Goal: Check status: Check status

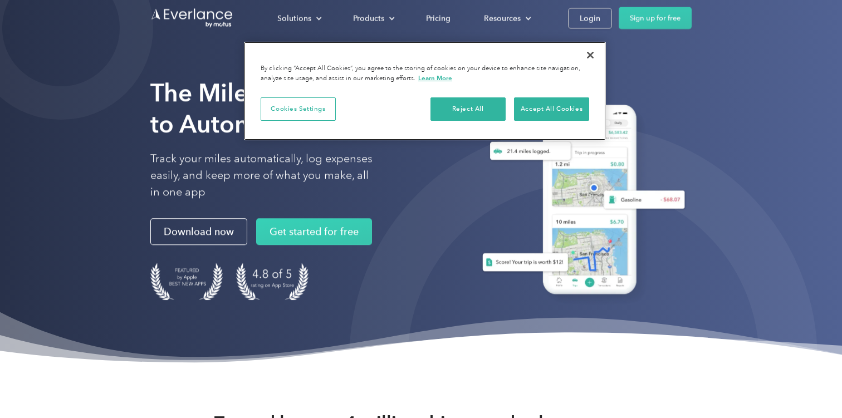
click at [535, 108] on button "Accept All Cookies" at bounding box center [551, 108] width 75 height 23
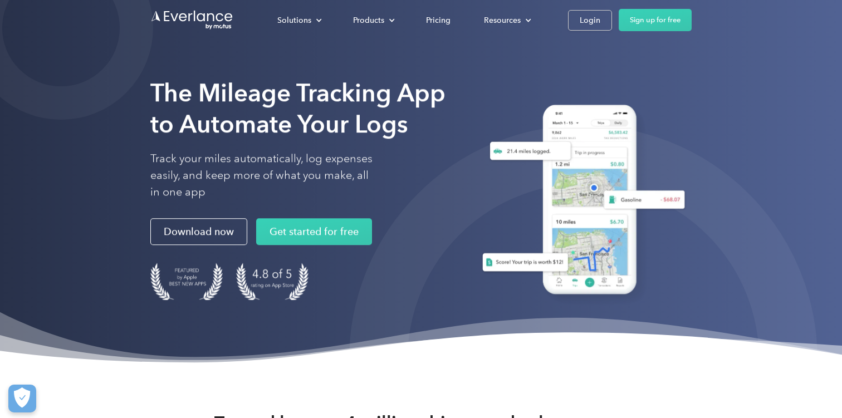
click at [582, 22] on div "Login" at bounding box center [590, 20] width 21 height 14
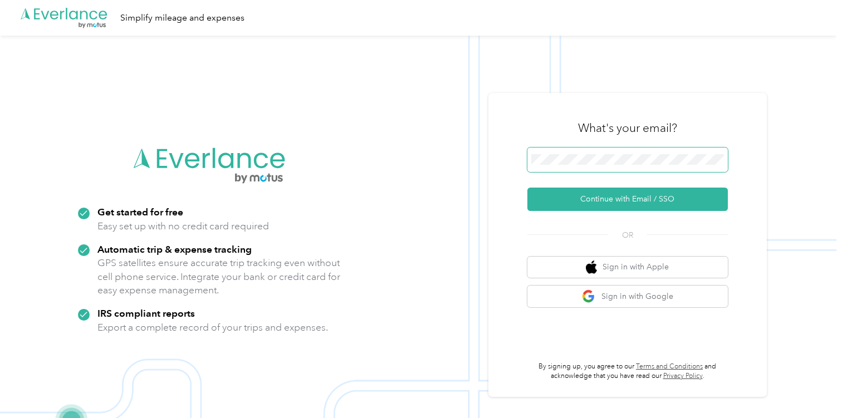
click at [720, 160] on keeper-lock "Open Keeper Popup" at bounding box center [715, 159] width 13 height 13
click at [614, 206] on button "Continue with Email / SSO" at bounding box center [628, 199] width 201 height 23
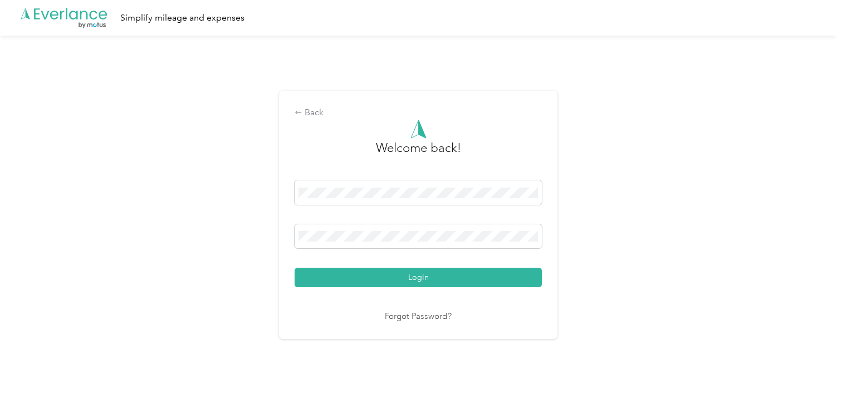
click at [416, 282] on button "Login" at bounding box center [418, 277] width 247 height 19
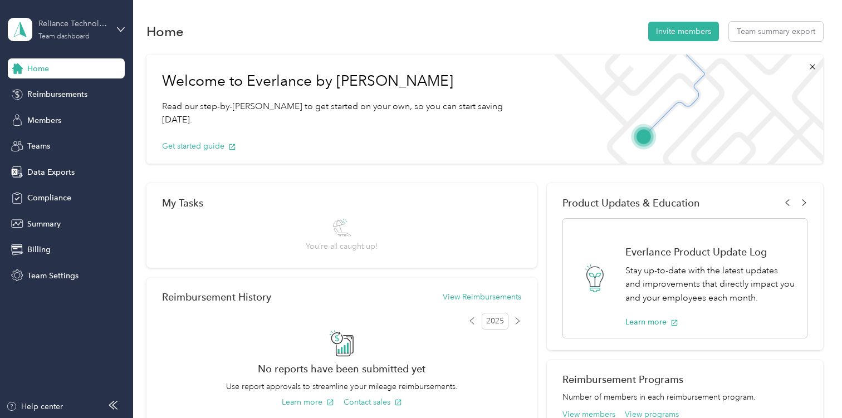
click at [76, 29] on div "Reliance Technology Solutions" at bounding box center [73, 24] width 70 height 12
click at [64, 111] on div "Personal dashboard" at bounding box center [53, 115] width 70 height 12
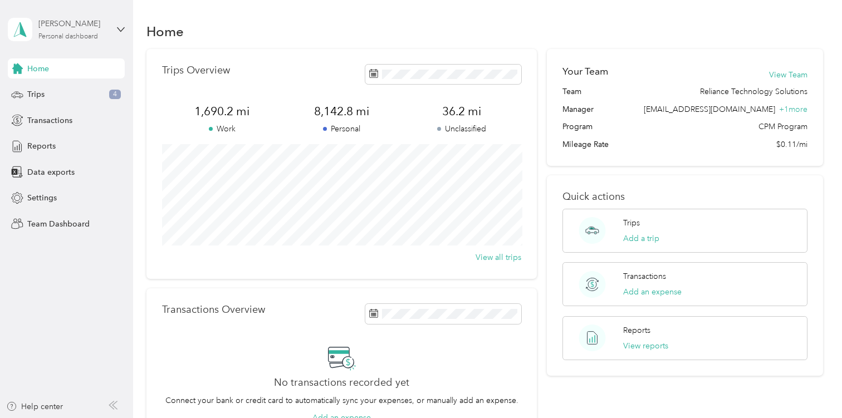
click at [64, 39] on div "Personal dashboard" at bounding box center [68, 36] width 60 height 7
click at [55, 90] on div "Team dashboard" at bounding box center [48, 92] width 60 height 12
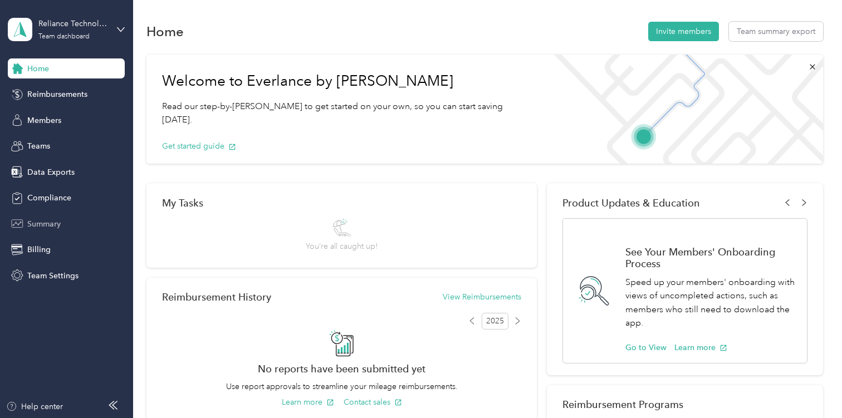
click at [38, 219] on span "Summary" at bounding box center [43, 224] width 33 height 12
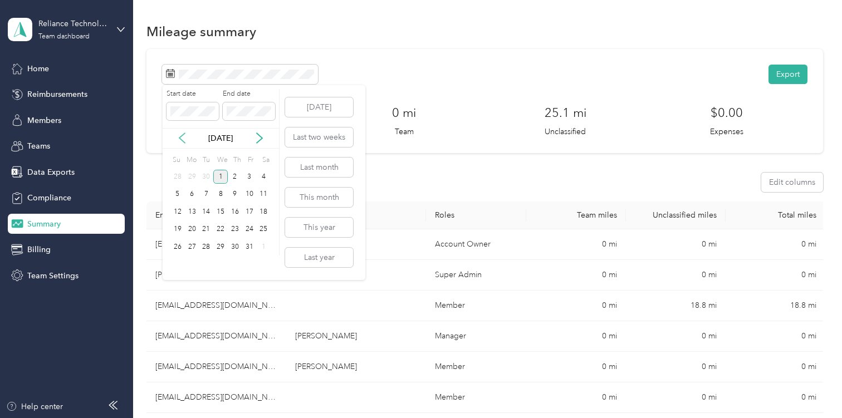
click at [184, 135] on icon at bounding box center [182, 138] width 11 height 11
click at [189, 209] on div "15" at bounding box center [192, 212] width 14 height 14
click at [178, 247] on div "28" at bounding box center [177, 247] width 14 height 14
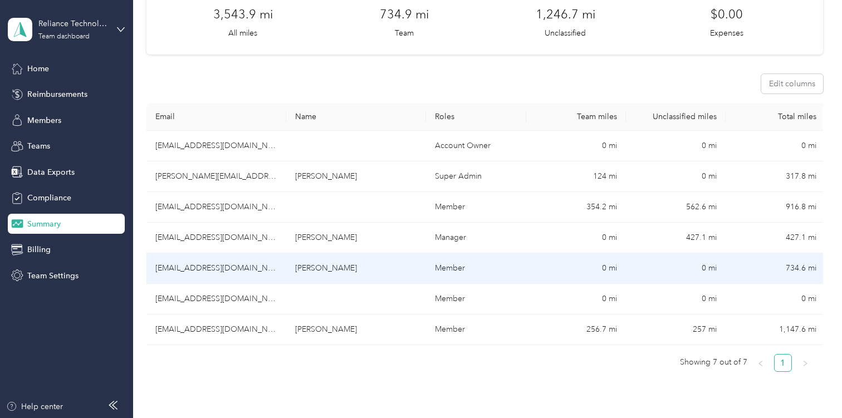
scroll to position [109, 0]
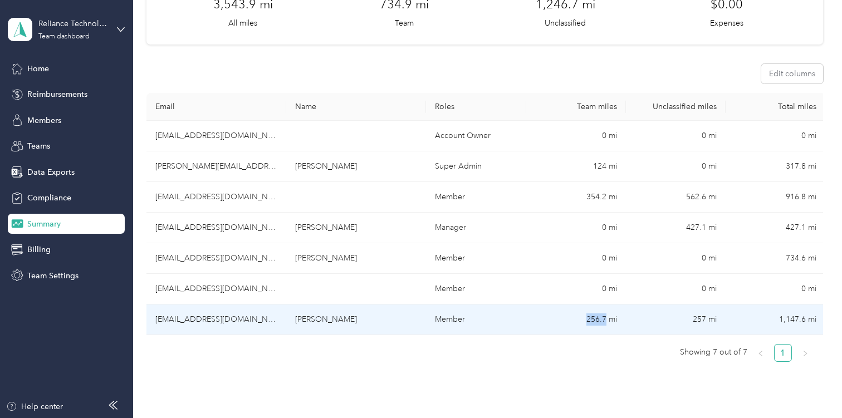
drag, startPoint x: 587, startPoint y: 320, endPoint x: 607, endPoint y: 321, distance: 19.6
click at [607, 321] on td "256.7 mi" at bounding box center [576, 320] width 100 height 31
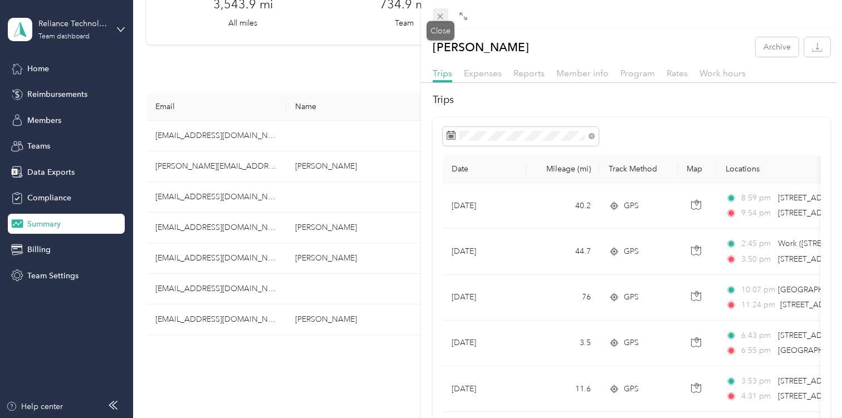
click at [440, 418] on div "Drag to resize Click to close Kylan McLin Archive Trips Expenses Reports Member…" at bounding box center [418, 418] width 837 height 0
click at [439, 15] on icon at bounding box center [441, 17] width 6 height 6
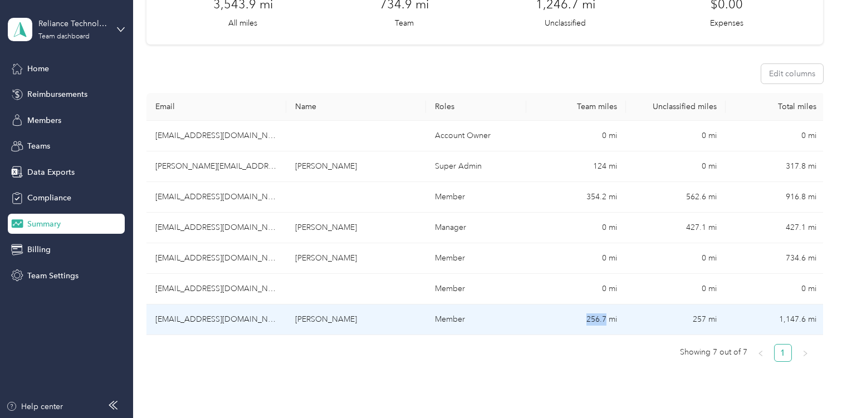
drag, startPoint x: 588, startPoint y: 321, endPoint x: 605, endPoint y: 321, distance: 16.7
click at [605, 321] on td "256.7 mi" at bounding box center [576, 320] width 100 height 31
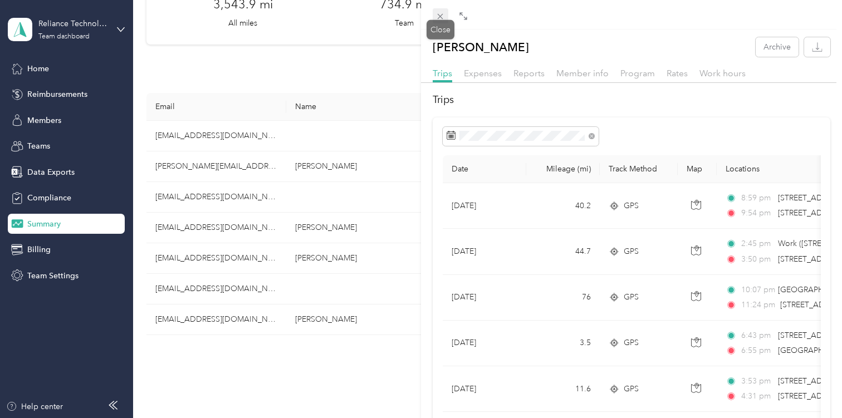
click at [439, 17] on icon at bounding box center [440, 16] width 9 height 9
